Goal: Task Accomplishment & Management: Complete application form

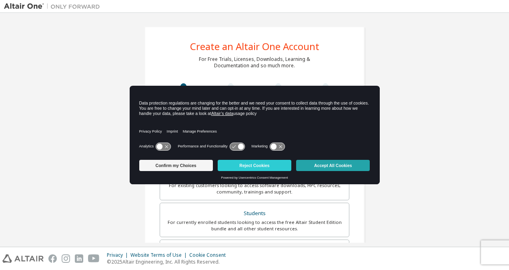
click at [324, 165] on button "Accept All Cookies" at bounding box center [333, 165] width 74 height 11
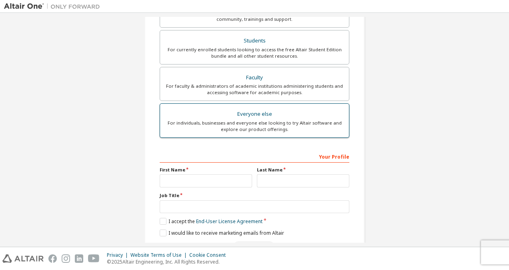
scroll to position [171, 0]
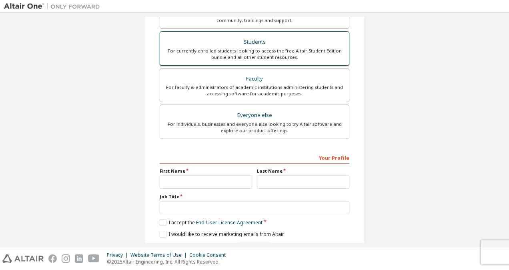
click at [237, 52] on div "For currently enrolled students looking to access the free Altair Student Editi…" at bounding box center [254, 54] width 179 height 13
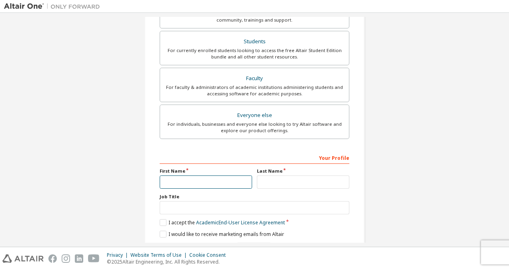
click at [175, 178] on input "text" at bounding box center [206, 181] width 92 height 13
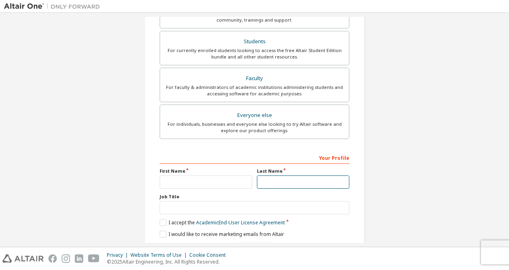
click at [282, 180] on input "text" at bounding box center [303, 181] width 92 height 13
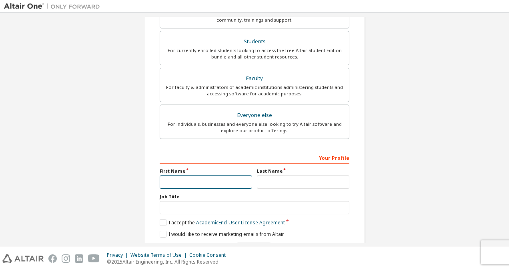
click at [190, 181] on input "text" at bounding box center [206, 181] width 92 height 13
type input "*"
type input "**"
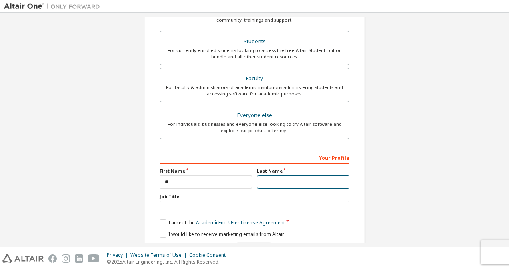
click at [277, 180] on input "text" at bounding box center [303, 181] width 92 height 13
type input "**"
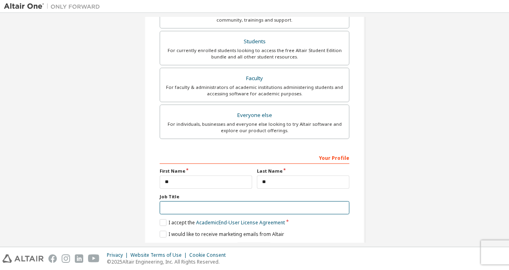
click at [170, 202] on input "text" at bounding box center [255, 207] width 190 height 13
type input "**********"
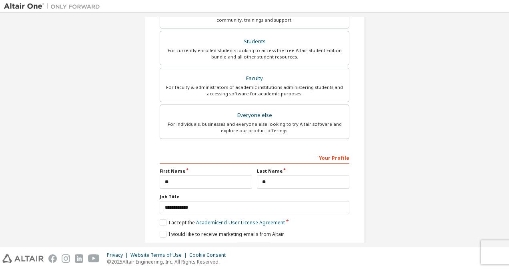
type input "**********"
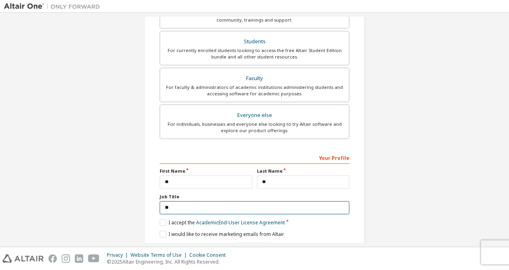
type input "*"
click at [200, 207] on input "text" at bounding box center [255, 207] width 190 height 13
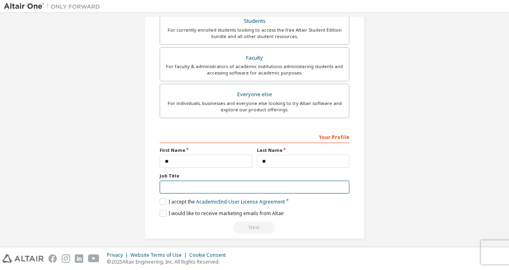
scroll to position [171, 0]
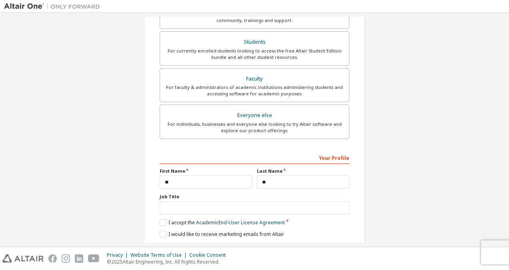
click at [447, 164] on div "**********" at bounding box center [254, 57] width 501 height 423
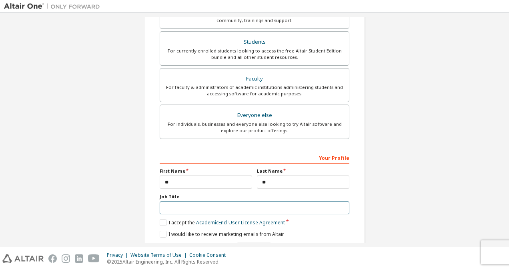
click at [170, 206] on input "text" at bounding box center [255, 207] width 190 height 13
type input "*"
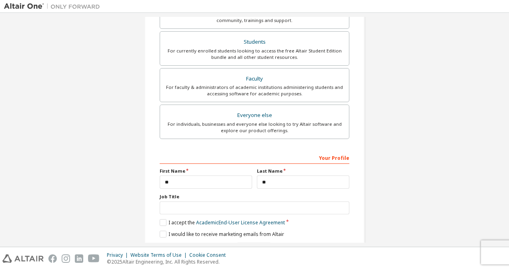
click at [122, 195] on div "**********" at bounding box center [254, 57] width 501 height 423
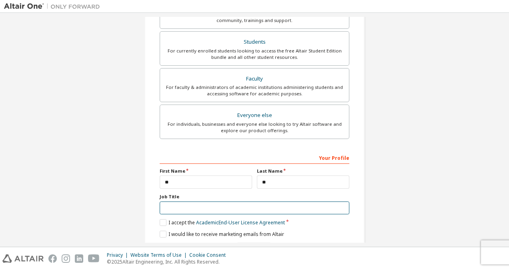
click at [180, 207] on input "text" at bounding box center [255, 207] width 190 height 13
type input "*"
click at [207, 206] on input "text" at bounding box center [255, 207] width 190 height 13
type input "*"
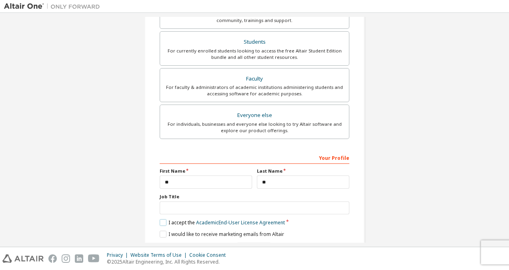
click at [162, 219] on label "I accept the Academic End-User License Agreement" at bounding box center [222, 222] width 125 height 7
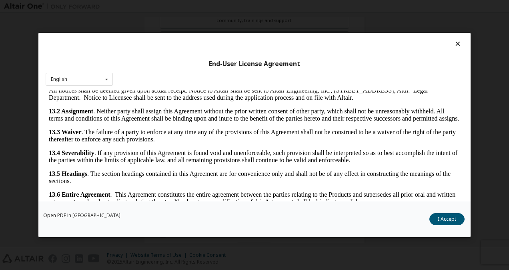
scroll to position [1818, 0]
click at [112, 76] on div "English English" at bounding box center [79, 79] width 67 height 13
click at [110, 74] on icon at bounding box center [107, 79] width 10 height 12
click at [448, 219] on button "I Accept" at bounding box center [446, 219] width 35 height 12
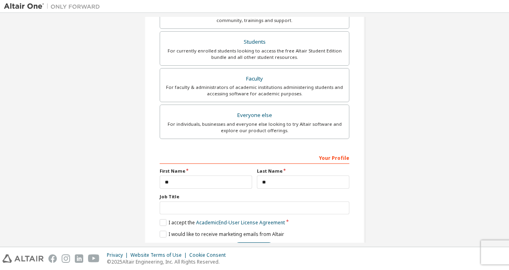
scroll to position [196, 0]
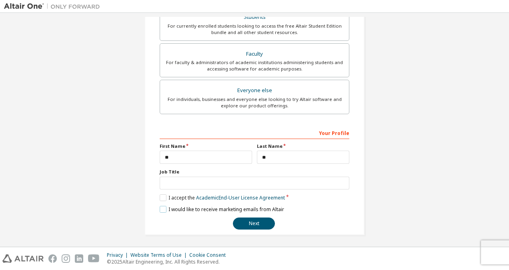
click at [160, 207] on label "I would like to receive marketing emails from Altair" at bounding box center [222, 209] width 124 height 7
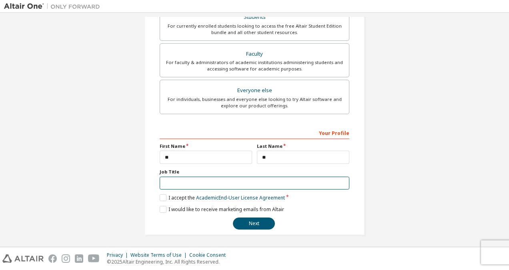
click at [217, 183] on input "text" at bounding box center [255, 182] width 190 height 13
type input "**********"
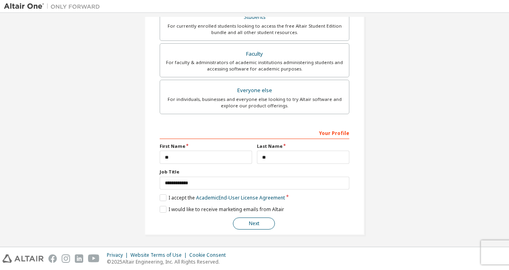
click at [242, 217] on button "Next" at bounding box center [254, 223] width 42 height 12
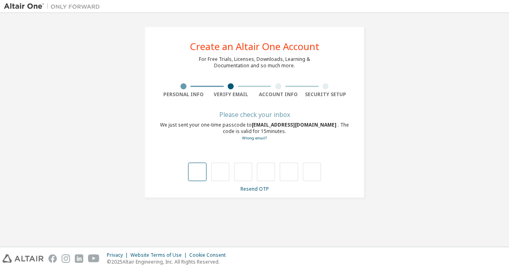
click at [199, 172] on input "text" at bounding box center [197, 171] width 18 height 18
type input "*"
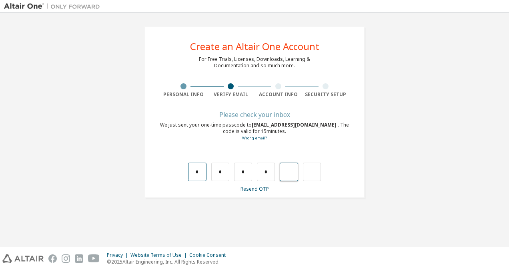
type input "*"
